Goal: Browse casually: Explore the website without a specific task or goal

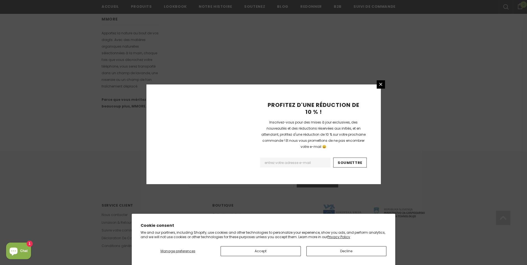
scroll to position [316, 0]
